Goal: Obtain resource: Obtain resource

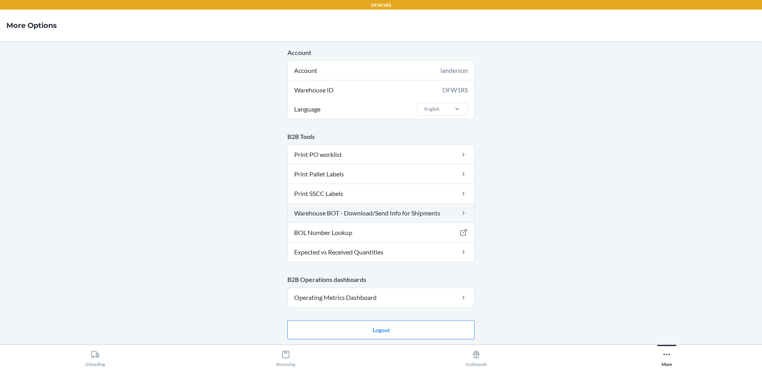
click at [461, 207] on link "Warehouse BOT - Download/Send Info for Shipments" at bounding box center [381, 213] width 187 height 19
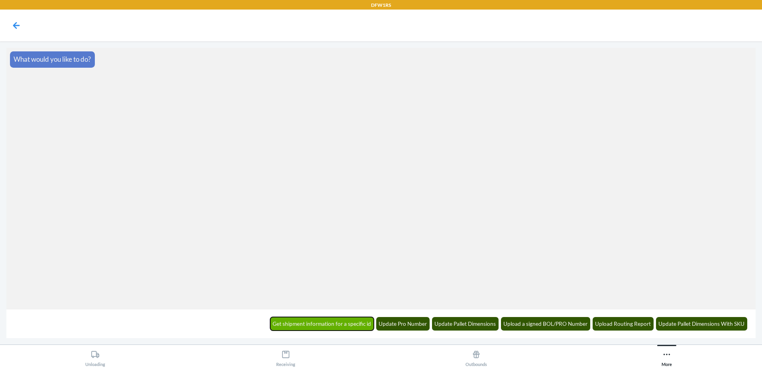
click at [329, 321] on button "Get shipment information for a specific id" at bounding box center [322, 324] width 104 height 14
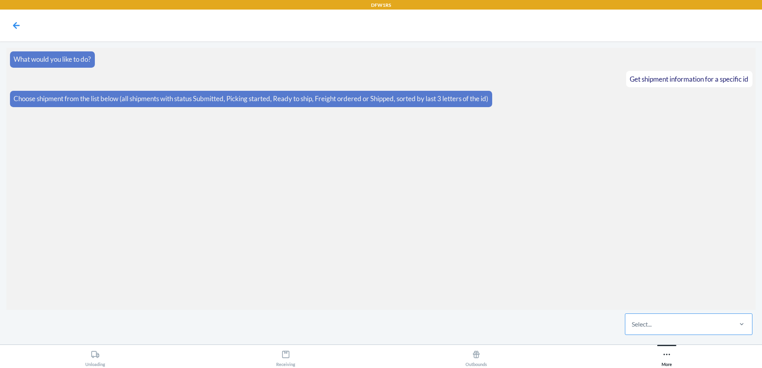
click at [652, 327] on div "Select..." at bounding box center [642, 325] width 20 height 10
click at [633, 327] on input "Select..." at bounding box center [632, 325] width 1 height 10
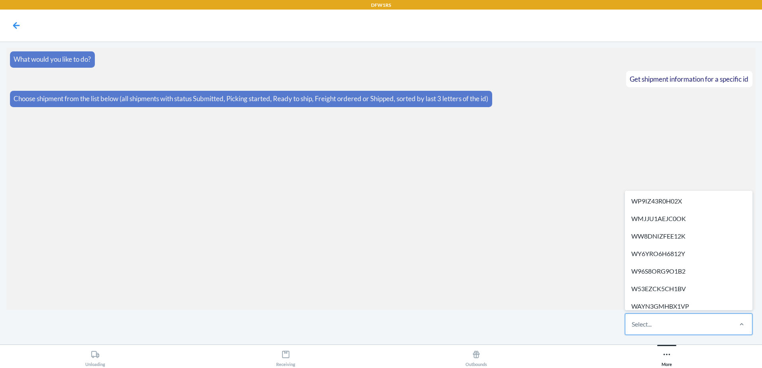
paste input "WA28KVFIKCPRT"
type input "WA28KVFIKCPRT"
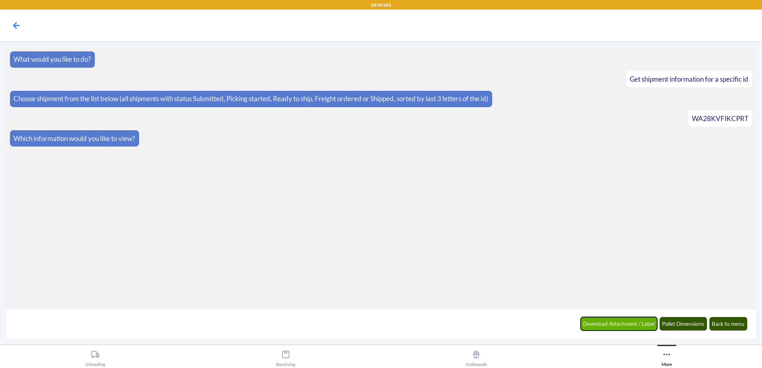
click at [645, 325] on button "Download Attachment / Label" at bounding box center [619, 324] width 77 height 14
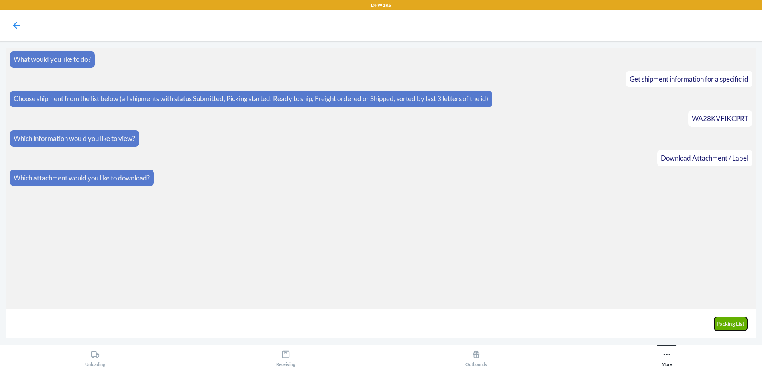
click at [723, 323] on button "Packing List" at bounding box center [731, 324] width 33 height 14
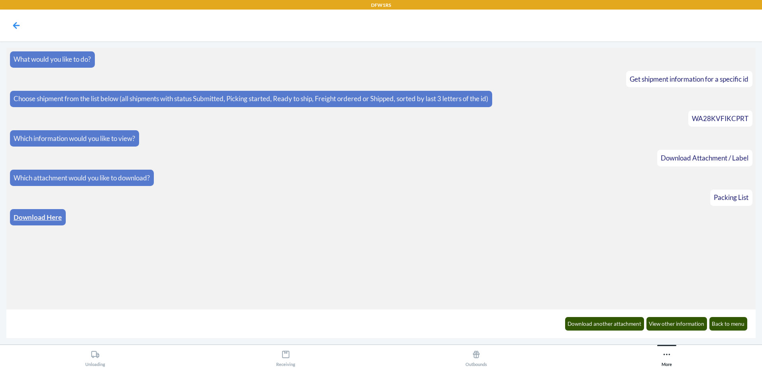
click at [46, 219] on link "Download Here" at bounding box center [38, 217] width 48 height 8
